Goal: Check status

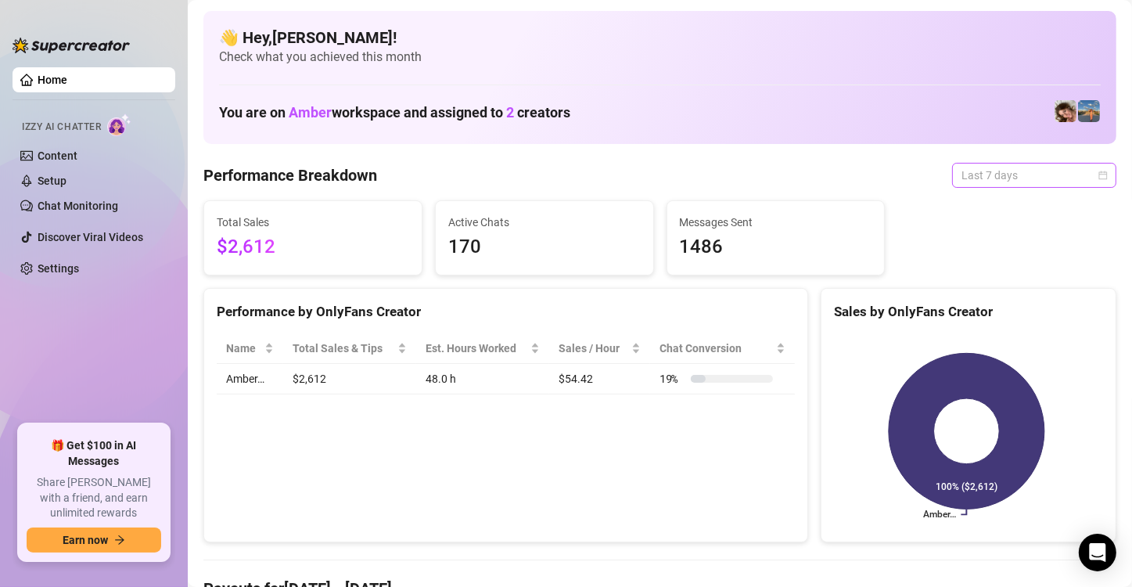
click at [994, 180] on span "Last 7 days" at bounding box center [1033, 174] width 145 height 23
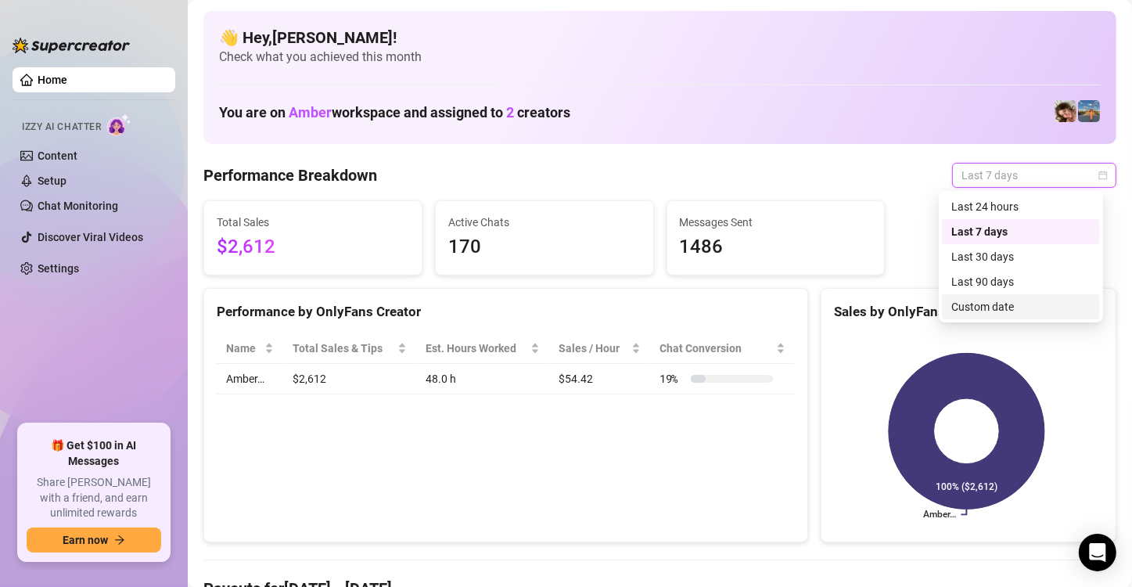
click at [988, 302] on div "Custom date" at bounding box center [1020, 306] width 139 height 17
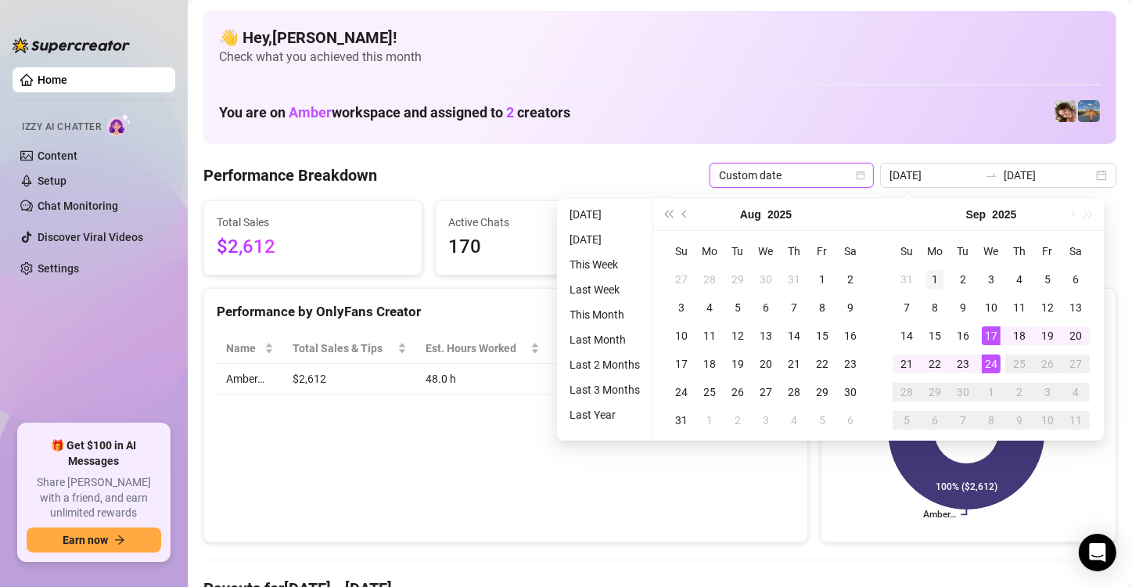
type input "[DATE]"
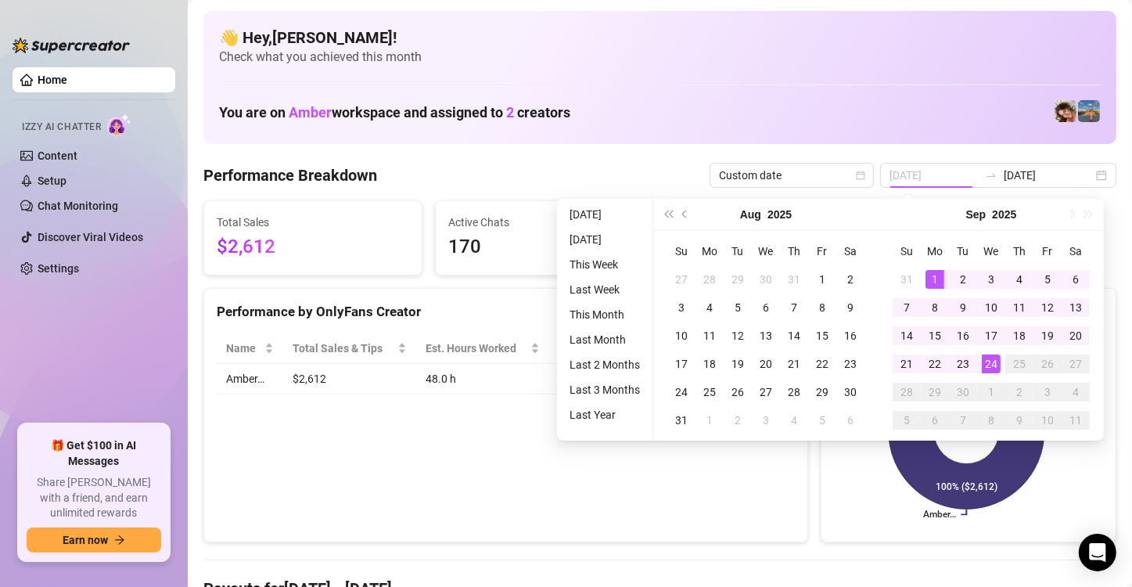
click at [935, 274] on div "1" at bounding box center [934, 279] width 19 height 19
type input "[DATE]"
click at [992, 357] on div "24" at bounding box center [990, 363] width 19 height 19
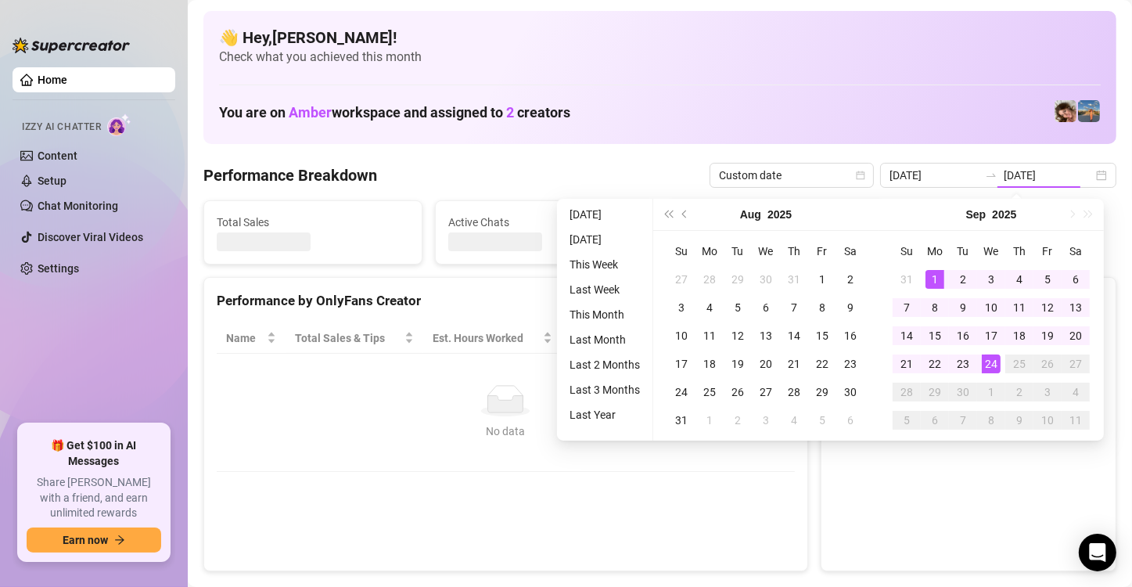
type input "[DATE]"
